Goal: Task Accomplishment & Management: Complete application form

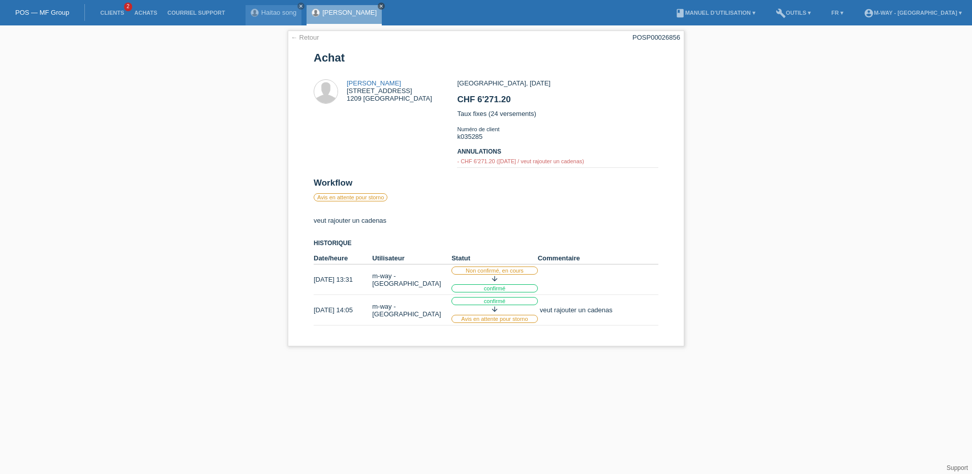
click at [379, 5] on icon "close" at bounding box center [381, 6] width 5 height 5
click at [298, 6] on link "close" at bounding box center [300, 6] width 7 height 7
click at [38, 10] on link "POS — MF Group" at bounding box center [42, 13] width 54 height 8
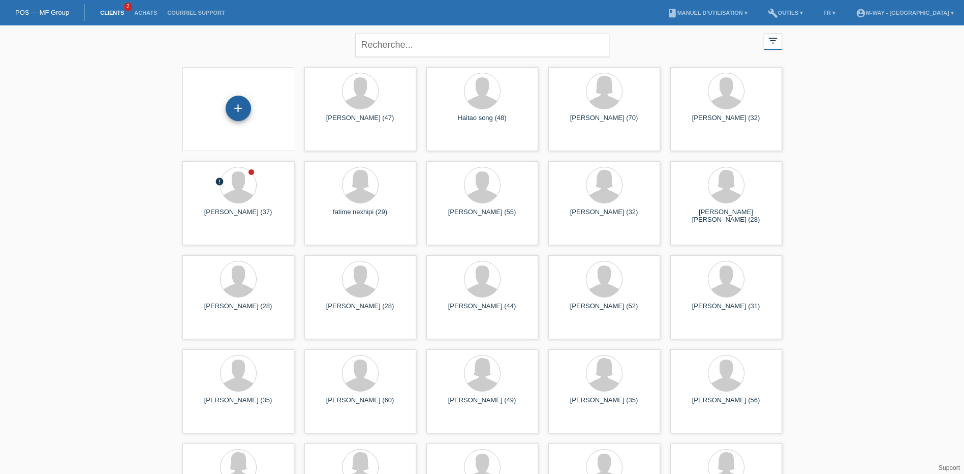
click at [231, 102] on div "+" at bounding box center [238, 108] width 25 height 25
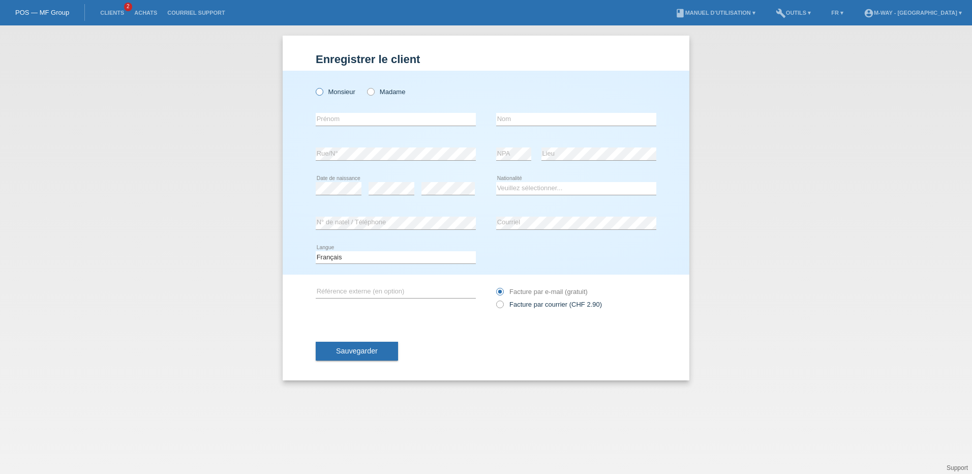
click at [314, 86] on icon at bounding box center [314, 86] width 0 height 0
click at [320, 92] on input "Monsieur" at bounding box center [319, 91] width 7 height 7
radio input "true"
click at [334, 118] on input "text" at bounding box center [396, 119] width 160 height 13
click at [366, 120] on input "text" at bounding box center [396, 119] width 160 height 13
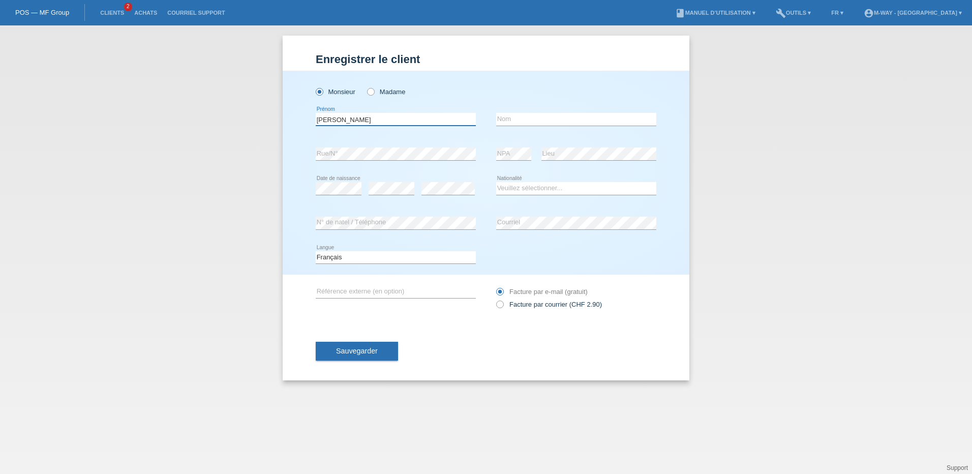
type input "[PERSON_NAME]"
type input "Fabre"
click at [512, 187] on select "Veuillez sélectionner... [GEOGRAPHIC_DATA] [GEOGRAPHIC_DATA] [GEOGRAPHIC_DATA] …" at bounding box center [576, 188] width 160 height 12
select select "CH"
click at [496, 182] on select "Veuillez sélectionner... Suisse Allemagne Autriche Liechtenstein ------------ A…" at bounding box center [576, 188] width 160 height 12
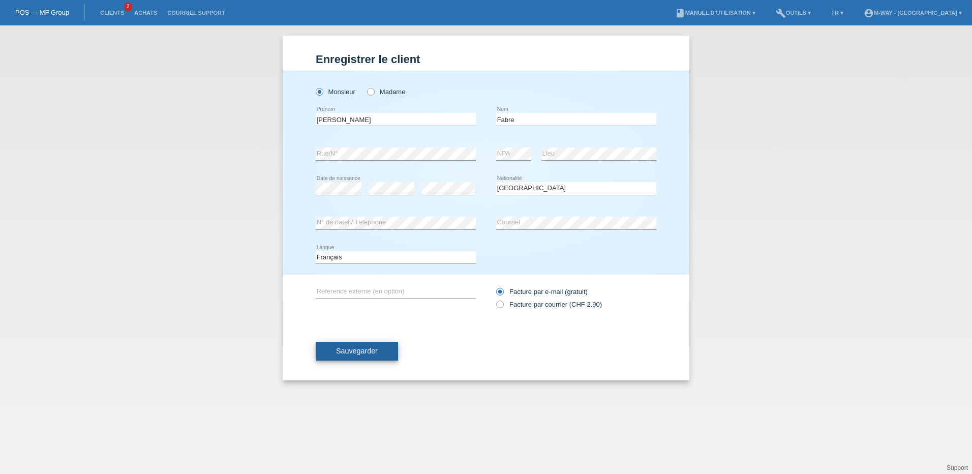
click at [354, 347] on span "Sauvegarder" at bounding box center [357, 351] width 42 height 8
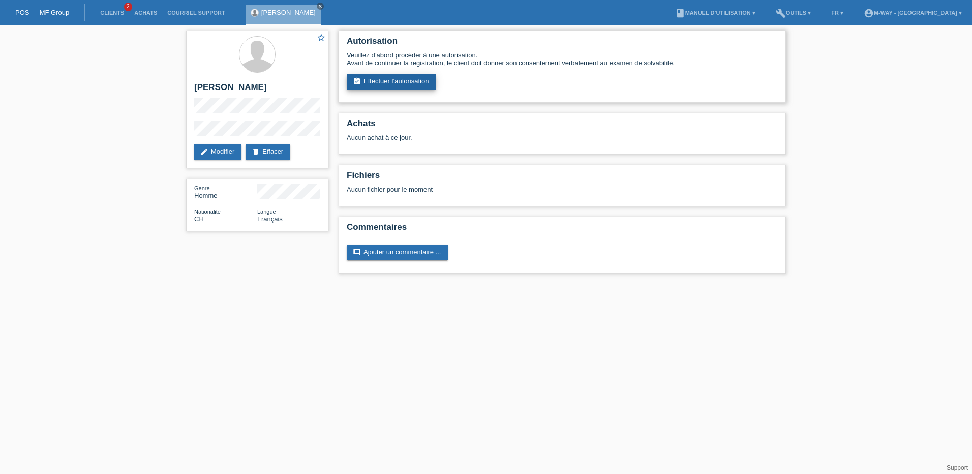
click at [397, 83] on link "assignment_turned_in Effectuer l’autorisation" at bounding box center [391, 81] width 89 height 15
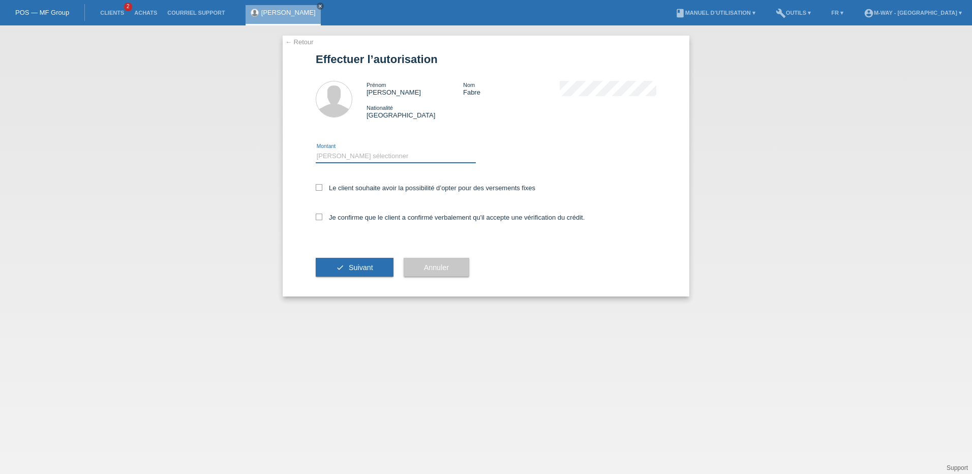
click at [346, 159] on select "Veuillez sélectionner CHF 1.00 - CHF 499.00 CHF 500.00 - CHF 1'999.00 CHF 2'000…" at bounding box center [396, 156] width 160 height 12
select select "3"
click at [316, 150] on select "Veuillez sélectionner CHF 1.00 - CHF 499.00 CHF 500.00 - CHF 1'999.00 CHF 2'000…" at bounding box center [396, 156] width 160 height 12
click at [319, 188] on icon at bounding box center [319, 187] width 7 height 7
click at [319, 188] on input "Le client souhaite avoir la possibilité d’opter pour des versements fixes" at bounding box center [319, 187] width 7 height 7
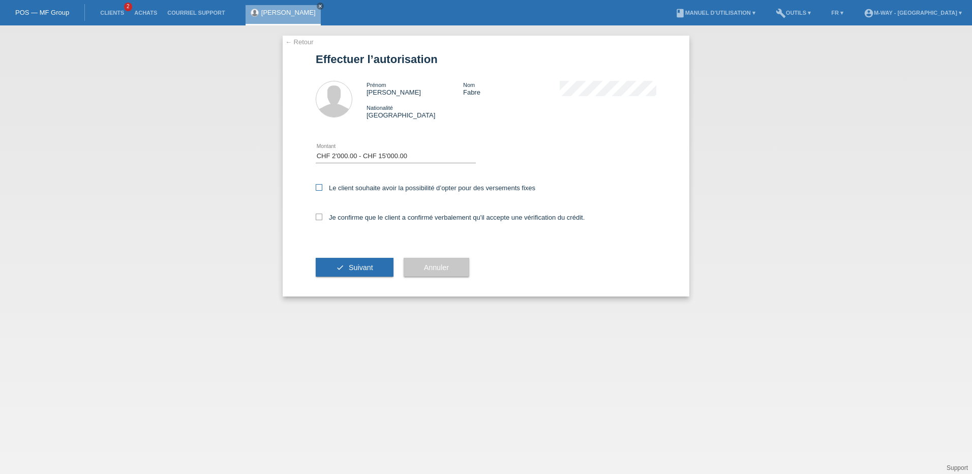
checkbox input "true"
click at [319, 217] on icon at bounding box center [319, 216] width 7 height 7
click at [319, 217] on input "Je confirme que le client a confirmé verbalement qu'il accepte une vérification…" at bounding box center [319, 216] width 7 height 7
checkbox input "true"
click at [346, 266] on button "check Suivant" at bounding box center [355, 267] width 78 height 19
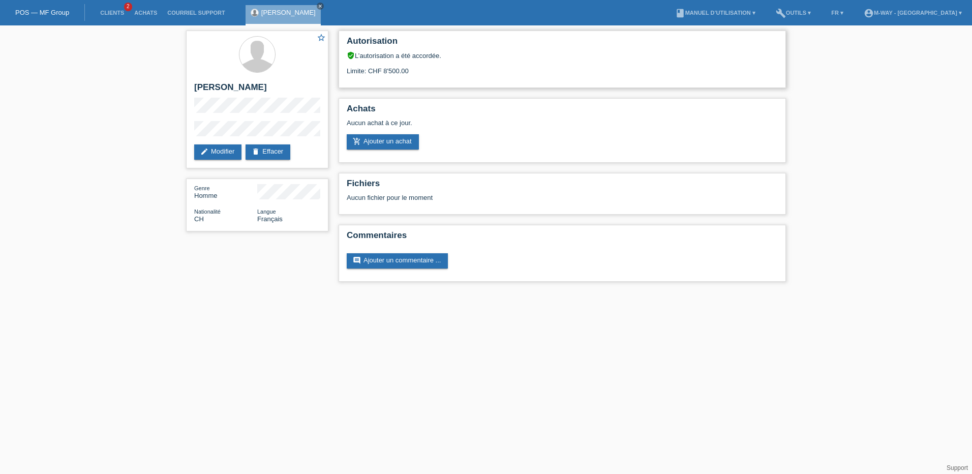
drag, startPoint x: 406, startPoint y: 64, endPoint x: 426, endPoint y: 67, distance: 20.1
click at [425, 67] on div "Limite: CHF 8'500.00" at bounding box center [562, 66] width 431 height 15
click at [426, 76] on div "Autorisation verified_user L’autorisation a été accordée. Limite: CHF 8'500.00" at bounding box center [562, 58] width 447 height 57
click at [112, 14] on link "Clients" at bounding box center [112, 13] width 34 height 6
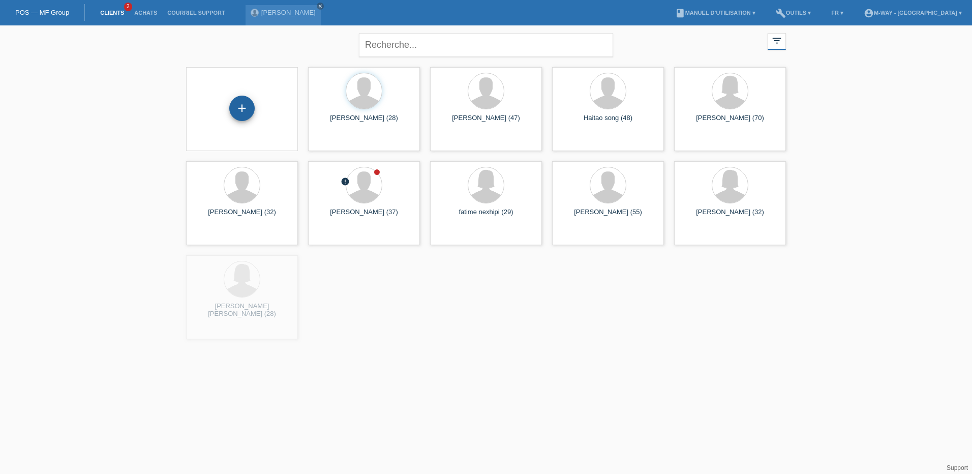
click at [243, 113] on div "+" at bounding box center [241, 108] width 25 height 25
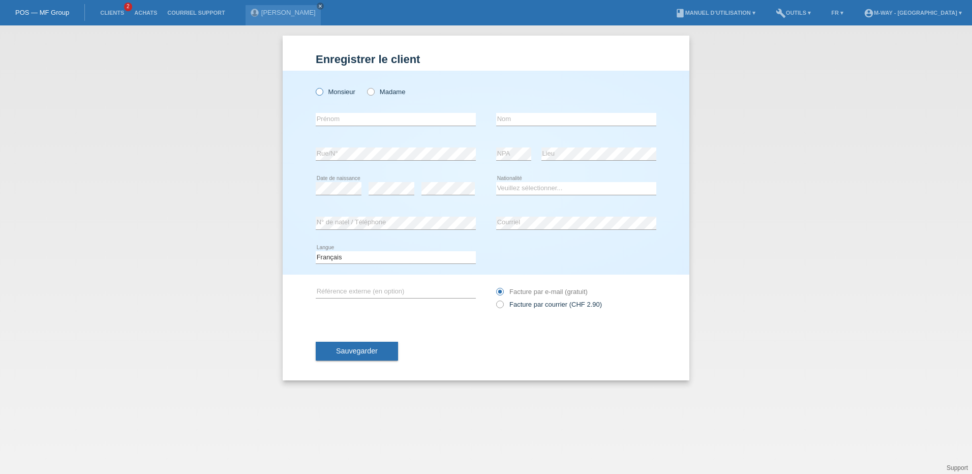
click at [314, 86] on icon at bounding box center [314, 86] width 0 height 0
click at [320, 93] on input "Monsieur" at bounding box center [319, 91] width 7 height 7
radio input "true"
click at [362, 121] on input "text" at bounding box center [396, 119] width 160 height 13
type input "[PERSON_NAME]"
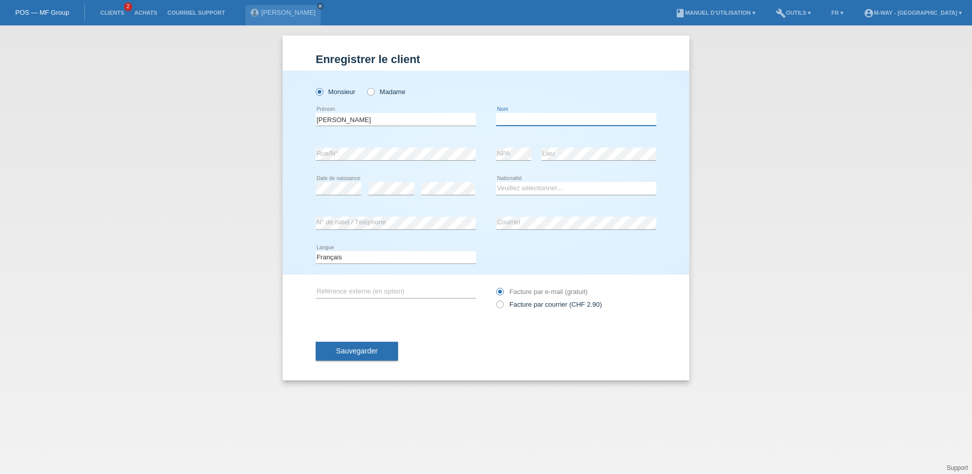
click at [512, 117] on input "text" at bounding box center [576, 119] width 160 height 13
type input "Medhin"
click at [556, 187] on select "Veuillez sélectionner... Suisse Allemagne Autriche Liechtenstein ------------ A…" at bounding box center [576, 188] width 160 height 12
select select "CH"
click at [496, 182] on select "Veuillez sélectionner... Suisse Allemagne Autriche Liechtenstein ------------ A…" at bounding box center [576, 188] width 160 height 12
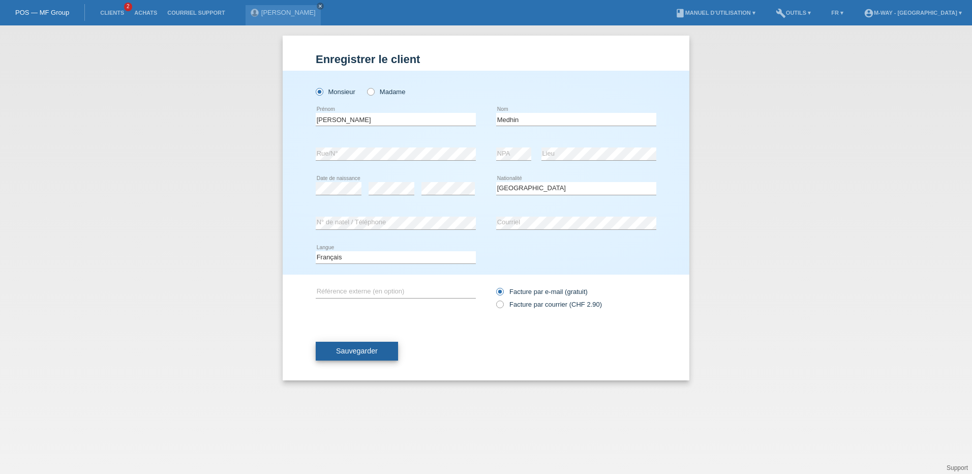
click at [353, 348] on span "Sauvegarder" at bounding box center [357, 351] width 42 height 8
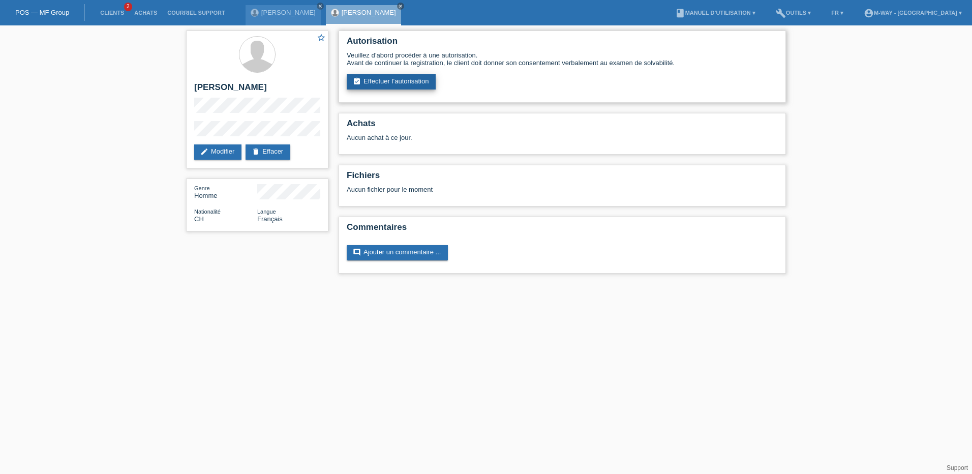
click at [401, 82] on link "assignment_turned_in Effectuer l’autorisation" at bounding box center [391, 81] width 89 height 15
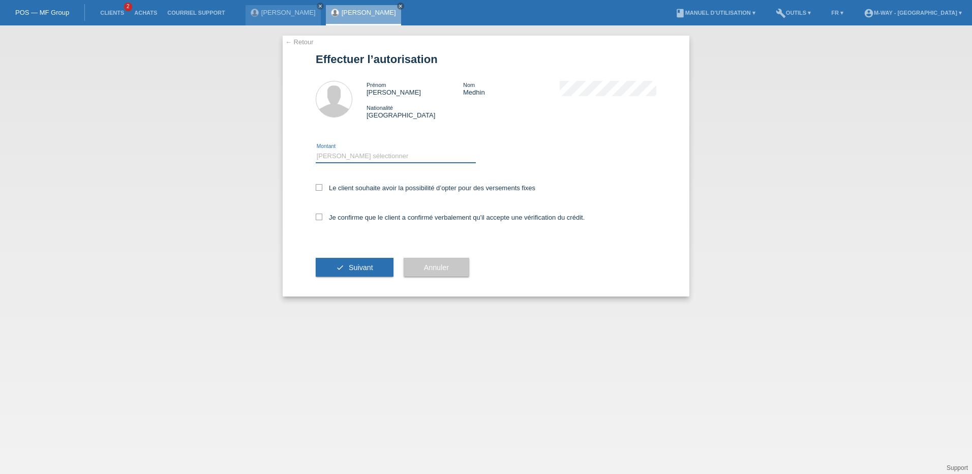
click at [394, 152] on select "Veuillez sélectionner CHF 1.00 - CHF 499.00 CHF 500.00 - CHF 1'999.00 CHF 2'000…" at bounding box center [396, 156] width 160 height 12
select select "3"
click at [316, 150] on select "Veuillez sélectionner CHF 1.00 - CHF 499.00 CHF 500.00 - CHF 1'999.00 CHF 2'000…" at bounding box center [396, 156] width 160 height 12
click at [318, 187] on icon at bounding box center [319, 187] width 7 height 7
click at [318, 187] on input "Le client souhaite avoir la possibilité d’opter pour des versements fixes" at bounding box center [319, 187] width 7 height 7
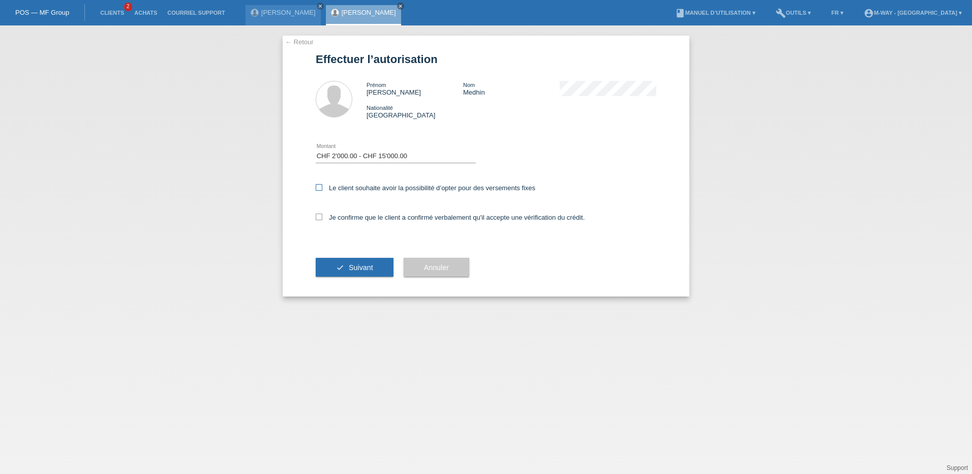
checkbox input "true"
click at [319, 216] on icon at bounding box center [319, 216] width 7 height 7
click at [319, 216] on input "Je confirme que le client a confirmé verbalement qu'il accepte une vérification…" at bounding box center [319, 216] width 7 height 7
checkbox input "true"
click at [357, 267] on span "Suivant" at bounding box center [361, 267] width 24 height 8
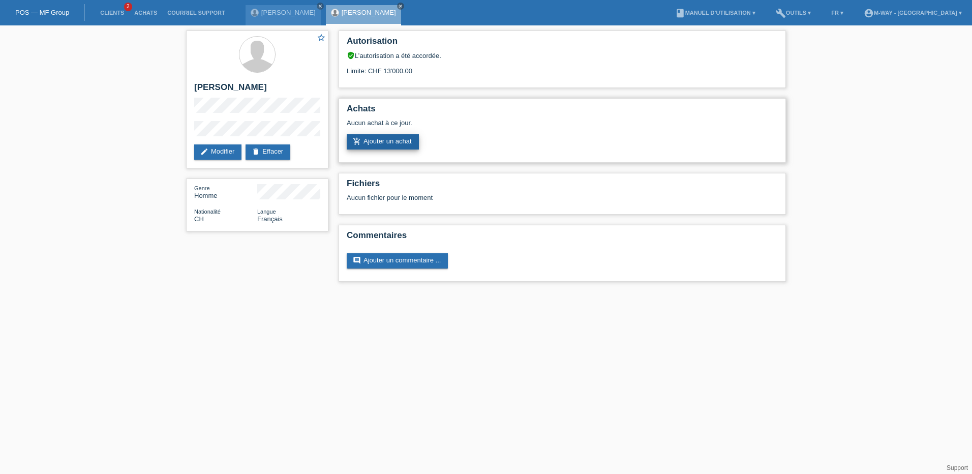
click at [385, 138] on link "add_shopping_cart Ajouter un achat" at bounding box center [383, 141] width 72 height 15
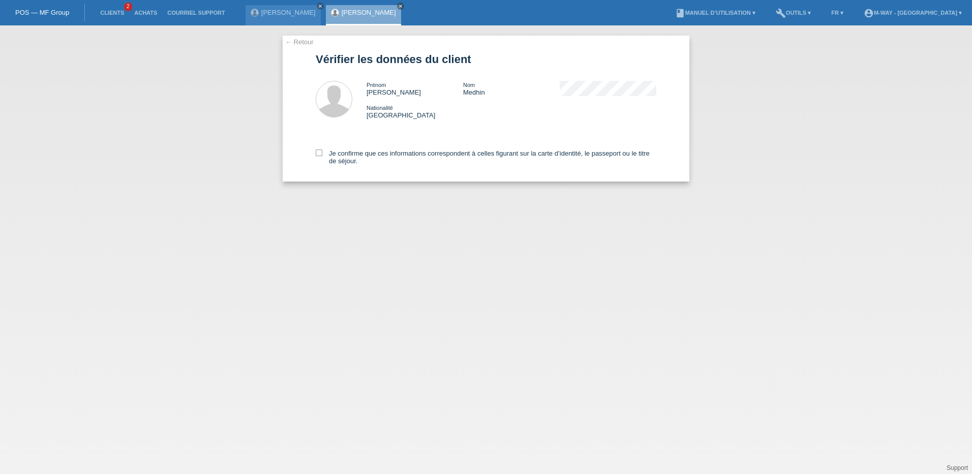
click at [315, 151] on div "← Retour Vérifier les données du client Prénom Abraham Nom Medhin Nationalité S…" at bounding box center [486, 109] width 407 height 146
click at [319, 151] on icon at bounding box center [319, 152] width 7 height 7
click at [319, 151] on input "Je confirme que ces informations correspondent à celles figurant sur la carte d…" at bounding box center [319, 152] width 7 height 7
checkbox input "true"
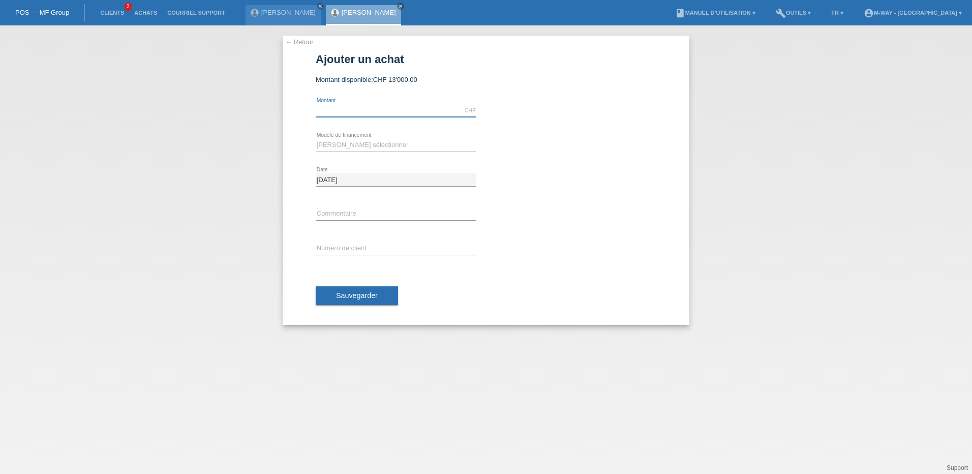
click at [346, 108] on input "text" at bounding box center [396, 110] width 160 height 13
type input "2512.58"
click at [364, 145] on select "Veuillez sélectionner Taux fixes Achat sur facture avec paiement partiel" at bounding box center [396, 145] width 160 height 12
select select "77"
click at [316, 139] on select "Veuillez sélectionner Taux fixes Achat sur facture avec paiement partiel" at bounding box center [396, 145] width 160 height 12
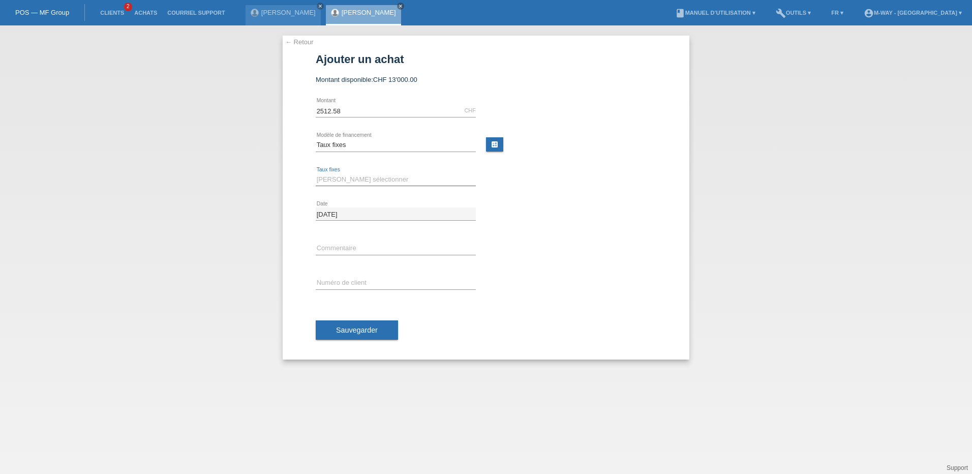
click at [356, 181] on select "Veuillez sélectionner 4 versements 5 versements 6 versements 7 versements 8 ver…" at bounding box center [396, 179] width 160 height 12
select select "202"
click at [316, 173] on select "Veuillez sélectionner 4 versements 5 versements 6 versements 7 versements 8 ver…" at bounding box center [396, 179] width 160 height 12
click at [346, 284] on input "text" at bounding box center [396, 283] width 160 height 13
type input "k035300"
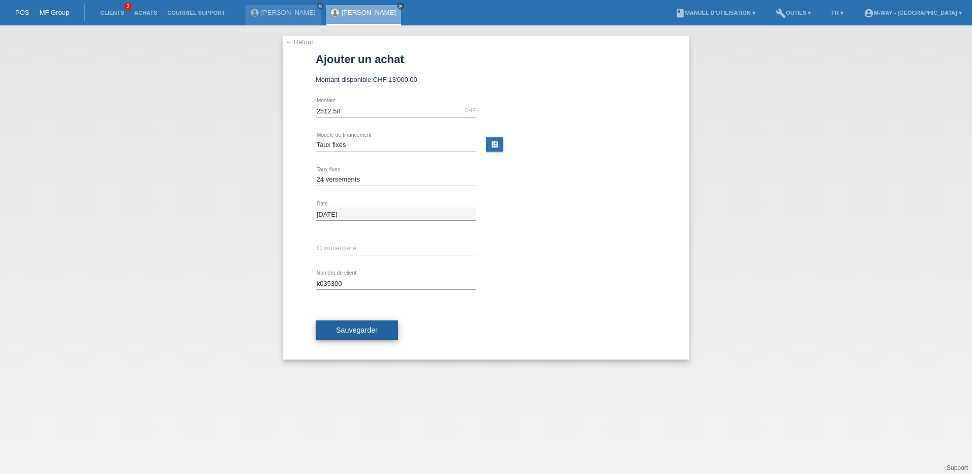
click at [350, 330] on span "Sauvegarder" at bounding box center [357, 330] width 42 height 8
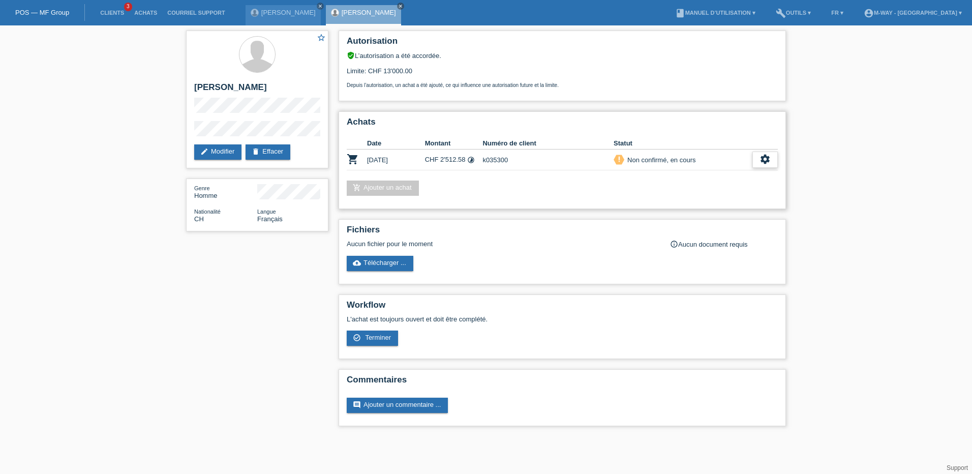
click at [762, 159] on icon "settings" at bounding box center [764, 158] width 11 height 11
click at [693, 205] on span "Terminer" at bounding box center [694, 206] width 29 height 12
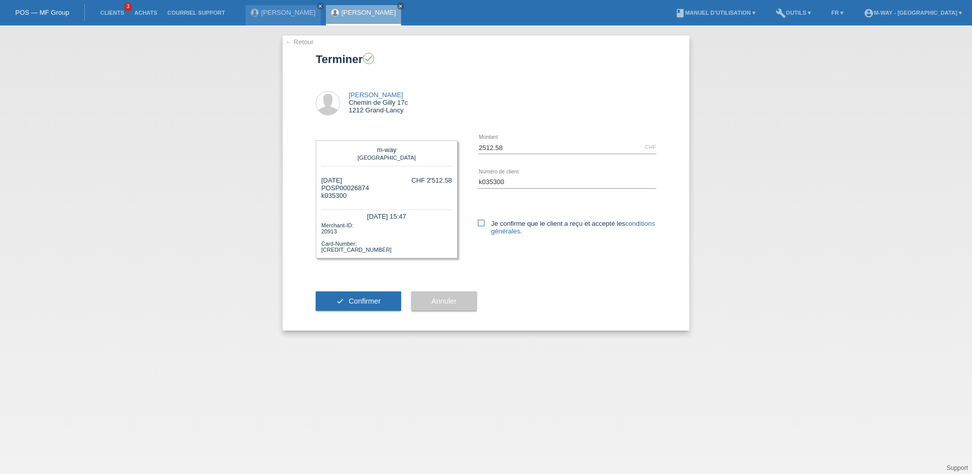
click at [482, 223] on icon at bounding box center [481, 223] width 7 height 7
click at [482, 223] on input "Je confirme que le client a reçu et accepté les conditions générales ." at bounding box center [481, 223] width 7 height 7
checkbox input "true"
click at [359, 300] on span "Confirmer" at bounding box center [365, 301] width 32 height 8
